Goal: Information Seeking & Learning: Check status

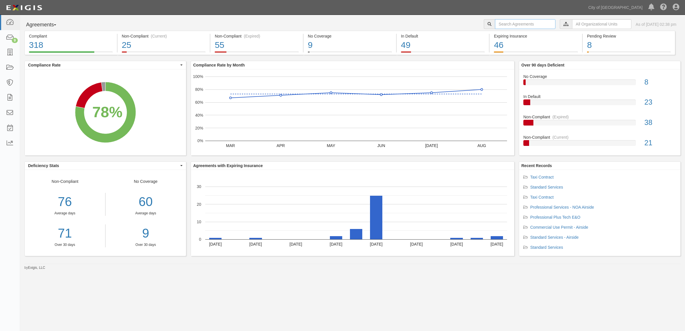
click at [495, 21] on input "text" at bounding box center [525, 24] width 60 height 10
paste input "160034"
type input "160034"
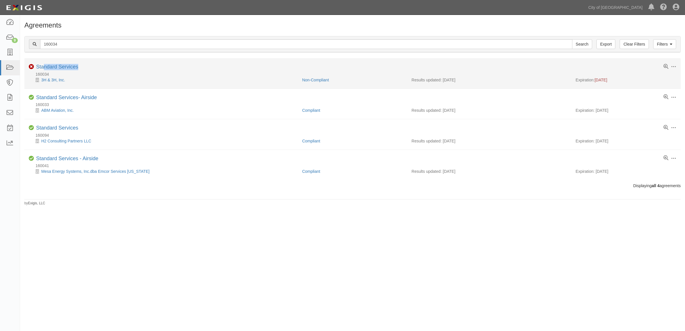
click at [45, 70] on div "Toggle Agreement Dropdown Edit Log activity Add task Send message Archive Non-C…" at bounding box center [352, 67] width 656 height 7
drag, startPoint x: 45, startPoint y: 70, endPoint x: 50, endPoint y: 64, distance: 7.5
click at [50, 64] on link "Standard Services" at bounding box center [57, 67] width 42 height 6
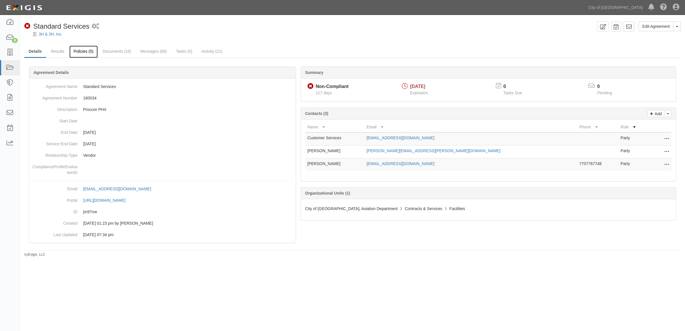
click at [85, 52] on link "Policies (5)" at bounding box center [83, 52] width 28 height 12
click at [109, 50] on link "Documents (16)" at bounding box center [116, 52] width 37 height 12
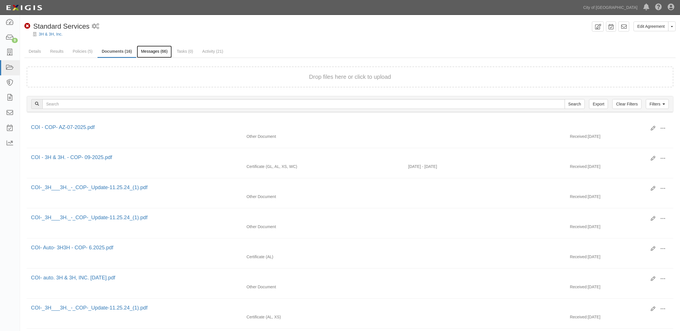
click at [139, 53] on link "Messages (66)" at bounding box center [154, 52] width 35 height 12
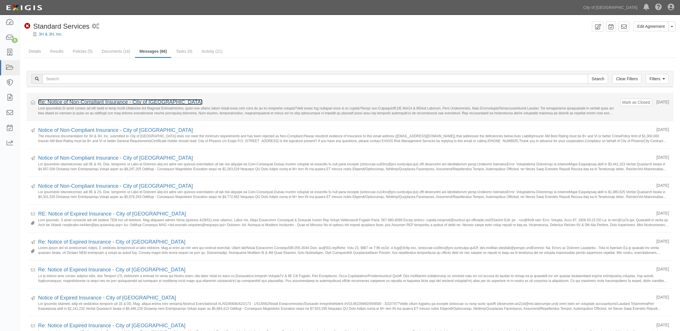
click at [138, 100] on link "Re: Notice of Non-Compliant Insurance - City of [GEOGRAPHIC_DATA]" at bounding box center [120, 102] width 164 height 6
